Goal: Information Seeking & Learning: Learn about a topic

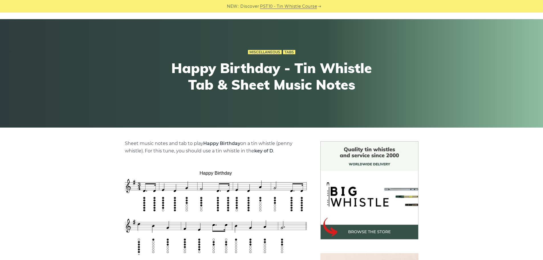
scroll to position [86, 0]
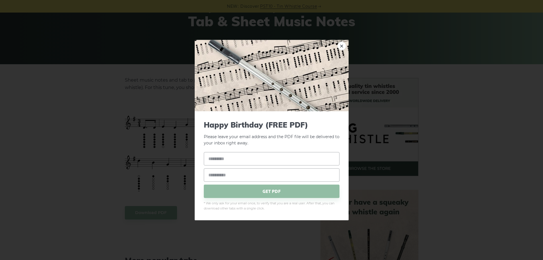
click at [283, 230] on div "× Happy Birthday (FREE PDF) Please leave your email address and the PDF file wi…" at bounding box center [271, 130] width 543 height 260
click at [342, 44] on link "×" at bounding box center [341, 45] width 9 height 9
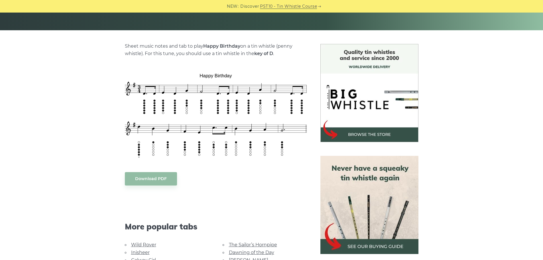
scroll to position [200, 0]
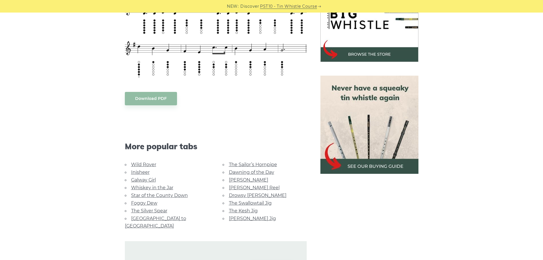
click at [141, 164] on link "Wild Rover" at bounding box center [143, 164] width 25 height 5
click at [149, 177] on link "Galway Girl" at bounding box center [143, 179] width 25 height 5
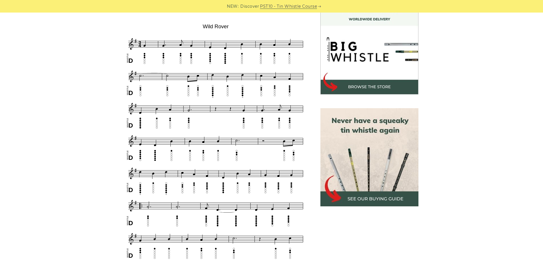
scroll to position [114, 0]
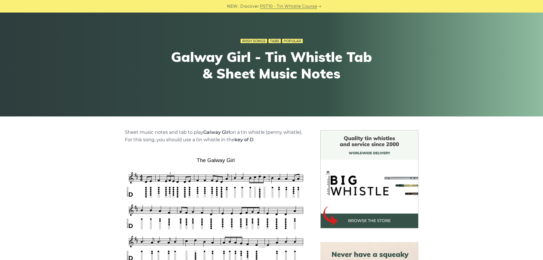
scroll to position [29, 0]
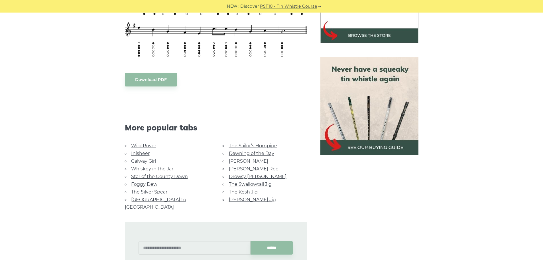
scroll to position [228, 0]
